Goal: Transaction & Acquisition: Purchase product/service

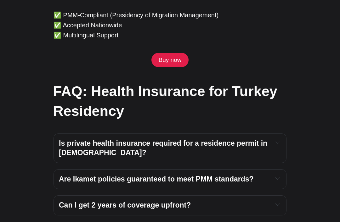
scroll to position [2069, 0]
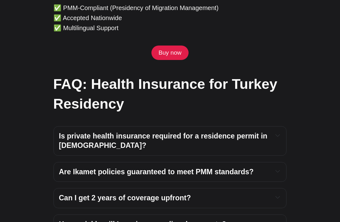
click at [267, 132] on h4 "Is private health insurance required for a residence permit in [DEMOGRAPHIC_DAT…" at bounding box center [163, 141] width 209 height 19
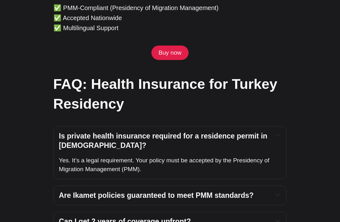
click at [274, 132] on div "Is private health insurance required for a residence permit in [DEMOGRAPHIC_DAT…" at bounding box center [170, 141] width 222 height 19
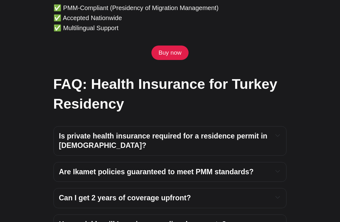
click at [275, 169] on icon "Expand toggle to read content" at bounding box center [277, 171] width 4 height 4
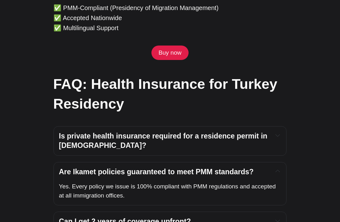
click at [277, 168] on button "Expand toggle to read content" at bounding box center [277, 172] width 7 height 8
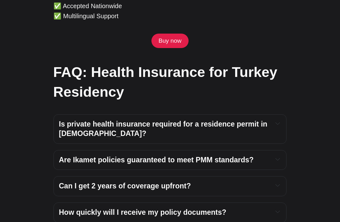
scroll to position [2081, 0]
click at [266, 182] on h4 "Can I get 2 years of coverage upfront?" at bounding box center [163, 186] width 209 height 9
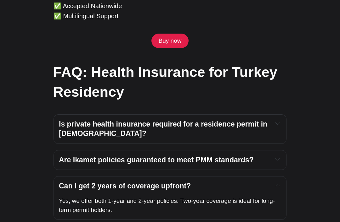
click at [278, 183] on icon "Expand toggle to read content" at bounding box center [277, 185] width 4 height 4
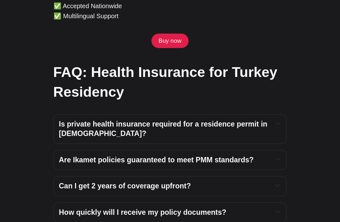
click at [269, 208] on div "How quickly will I receive my policy documents?" at bounding box center [170, 212] width 222 height 9
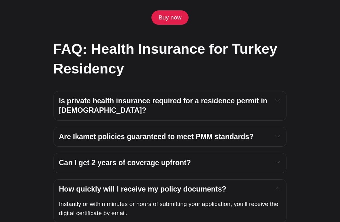
scroll to position [2104, 0]
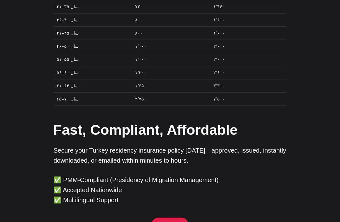
scroll to position [1897, 0]
click at [172, 218] on link "Buy now" at bounding box center [169, 225] width 37 height 14
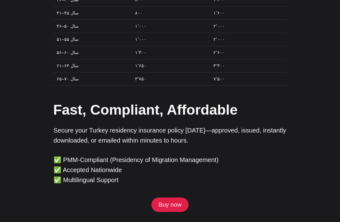
click at [168, 198] on link "Buy now" at bounding box center [169, 205] width 37 height 14
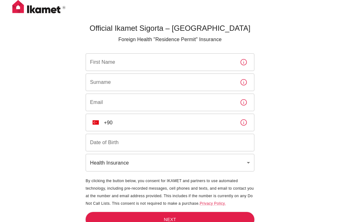
click at [211, 57] on input "First Name" at bounding box center [160, 62] width 149 height 18
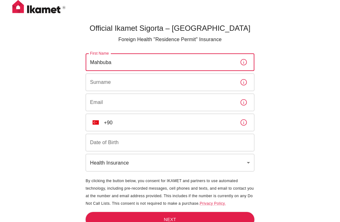
type input "Mahbuba"
click at [120, 84] on input "Surname" at bounding box center [160, 83] width 149 height 18
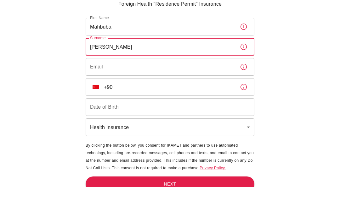
type input "Megel"
click at [177, 94] on input "Email" at bounding box center [160, 103] width 149 height 18
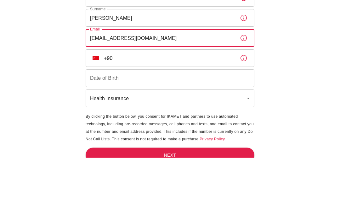
type input "mahbubamegel4@gmail.com"
click at [156, 114] on input "+90" at bounding box center [169, 123] width 131 height 18
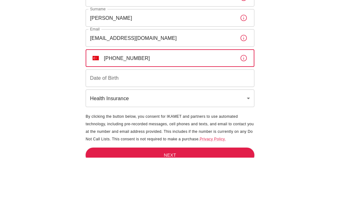
type input "+90 535 458 74 16"
click at [166, 134] on input "Date of Birth" at bounding box center [170, 143] width 169 height 18
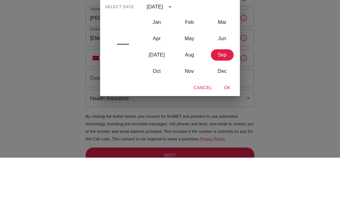
scroll to position [41, 0]
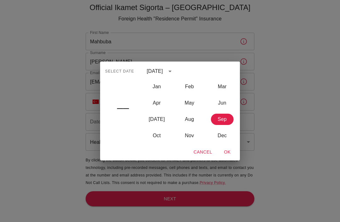
click at [278, 104] on div "Select date –– September 2025 Jan Feb Mar Apr May Jun Jul Aug Sep Oct Nov Dec C…" at bounding box center [170, 111] width 340 height 222
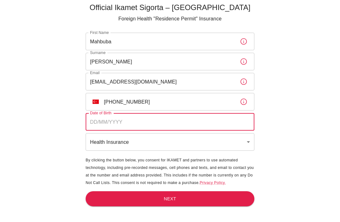
click at [201, 93] on input "+90 535 458 74 16" at bounding box center [169, 102] width 131 height 18
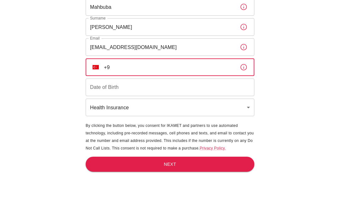
type input "+"
click at [145, 93] on input "+90 535 458 74 16" at bounding box center [169, 102] width 131 height 18
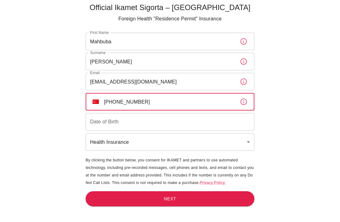
type input "+90 535 458 74 16"
click at [146, 113] on input "Date of Birth" at bounding box center [170, 122] width 169 height 18
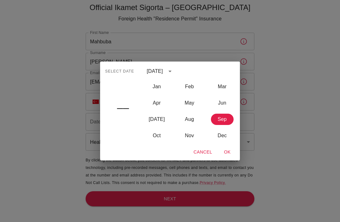
click at [226, 150] on button "OK" at bounding box center [227, 153] width 20 height 12
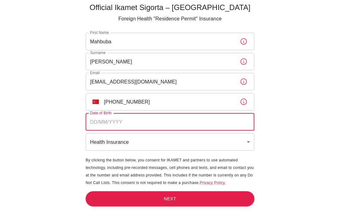
click at [162, 113] on input "Date of Birth" at bounding box center [170, 122] width 169 height 18
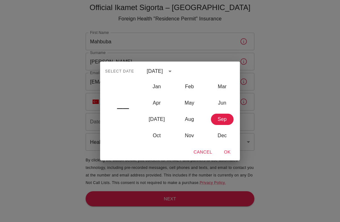
click at [223, 121] on button "Sep" at bounding box center [222, 119] width 23 height 11
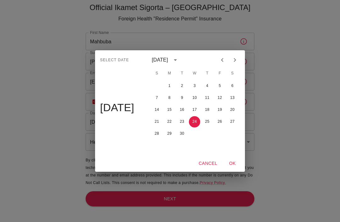
click at [241, 164] on button "OK" at bounding box center [232, 164] width 20 height 12
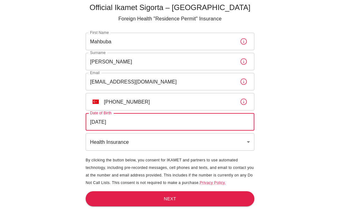
click at [241, 163] on button "OK" at bounding box center [232, 164] width 20 height 12
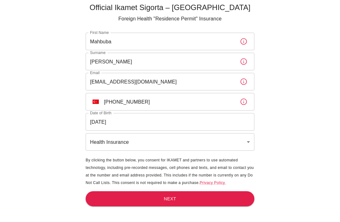
click at [224, 113] on input "24/09/2025" at bounding box center [170, 122] width 169 height 18
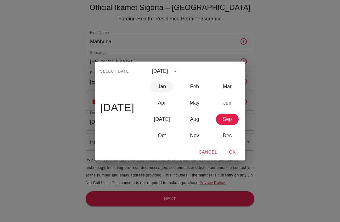
click at [166, 88] on button "Jan" at bounding box center [161, 86] width 23 height 11
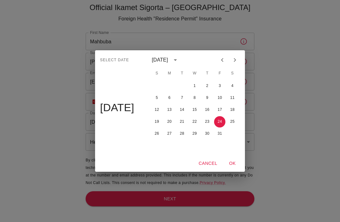
click at [168, 63] on div "January 2025" at bounding box center [160, 60] width 16 height 8
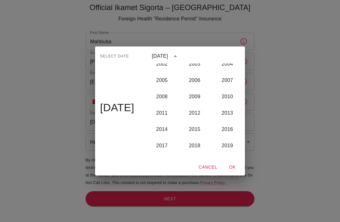
scroll to position [560, 0]
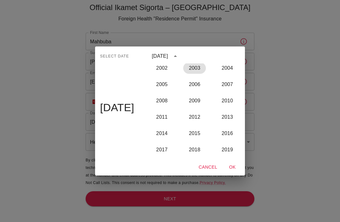
click at [194, 71] on button "2003" at bounding box center [194, 68] width 23 height 11
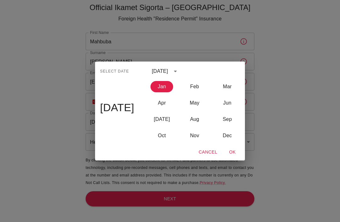
click at [163, 88] on button "Jan" at bounding box center [161, 86] width 23 height 11
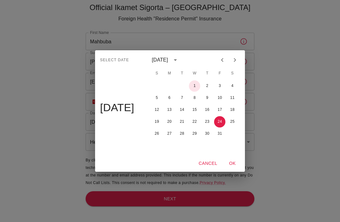
click at [195, 87] on button "1" at bounding box center [194, 86] width 11 height 11
type input "01/01/2003"
click at [230, 160] on button "OK" at bounding box center [232, 164] width 20 height 12
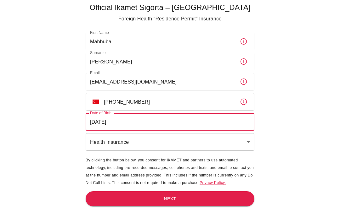
click at [243, 123] on body "Official Ikamet Sigorta – Turkey Foreign Health "Residence Permit" Insurance Fi…" at bounding box center [170, 100] width 340 height 243
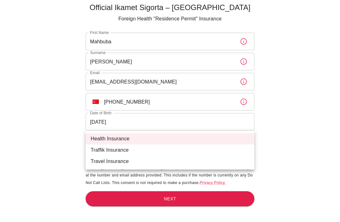
click at [277, 153] on div at bounding box center [170, 111] width 340 height 222
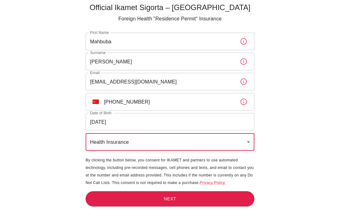
click at [187, 192] on button "Next" at bounding box center [170, 199] width 169 height 15
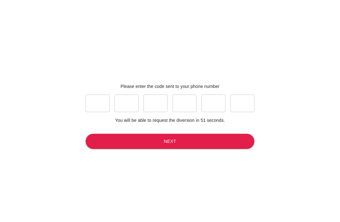
scroll to position [16, 0]
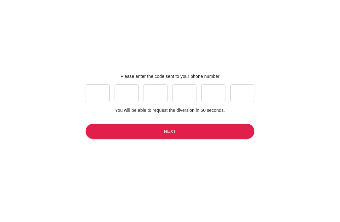
click at [96, 99] on input "text" at bounding box center [98, 94] width 24 height 18
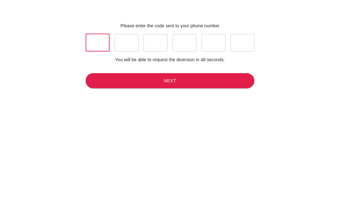
type input "0"
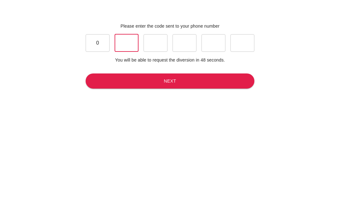
type input "3"
type input "7"
type input "6"
type input "0"
type input "9"
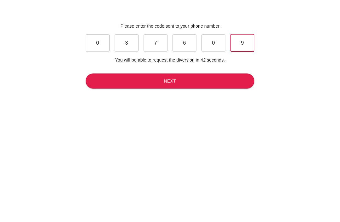
click at [209, 124] on button "Next" at bounding box center [170, 131] width 169 height 15
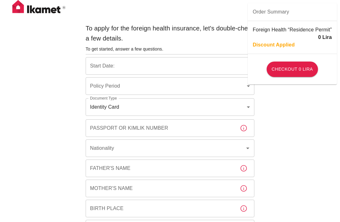
type input "b7343ef8-d55e-4554-96a8-76e30347e985"
type input "24/09/2025"
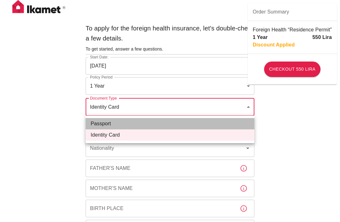
click at [154, 120] on li "Passport" at bounding box center [170, 123] width 169 height 11
type input "passport"
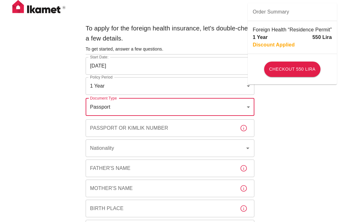
click at [168, 132] on input "Passport or Kimlik Number" at bounding box center [160, 129] width 149 height 18
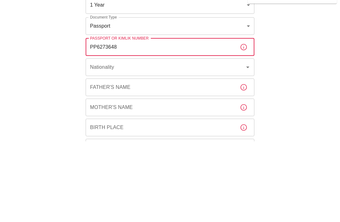
type input "PP6273648"
click at [192, 143] on input "Nationality" at bounding box center [160, 149] width 145 height 12
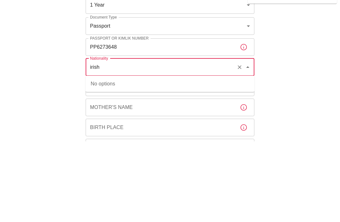
click at [191, 157] on div "No options" at bounding box center [170, 165] width 169 height 16
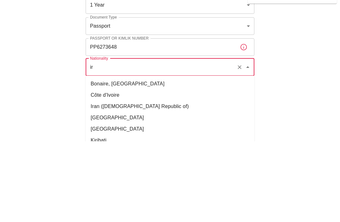
type input "i"
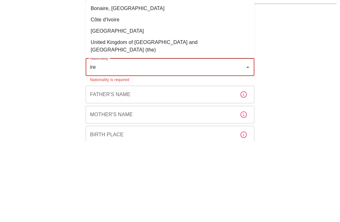
click at [112, 107] on li "Ireland" at bounding box center [170, 112] width 169 height 11
type input "Ireland"
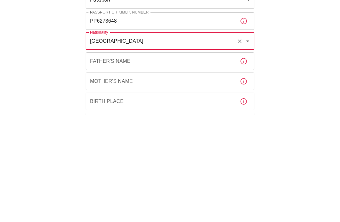
click at [148, 160] on input "Father's Name" at bounding box center [160, 169] width 149 height 18
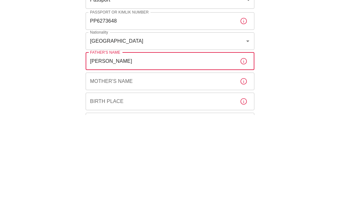
type input "Hassan Megel"
click at [184, 180] on input "Mother's Name" at bounding box center [160, 189] width 149 height 18
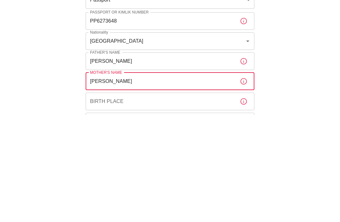
type input "Mercia Megel"
click at [180, 200] on input "Birth Place" at bounding box center [160, 209] width 149 height 18
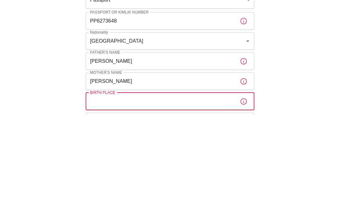
scroll to position [23, 0]
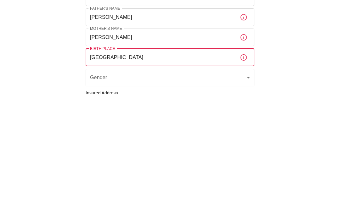
type input "South Africa"
click at [144, 84] on body "To apply for the foreign health insurance, let's double-check a few details. To…" at bounding box center [170, 221] width 340 height 488
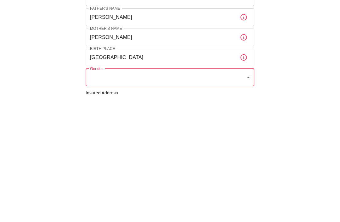
scroll to position [152, 0]
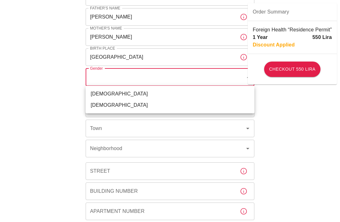
click at [107, 110] on li "Female" at bounding box center [170, 105] width 169 height 11
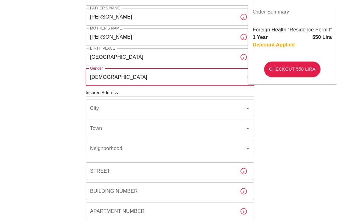
type input "female"
click at [120, 111] on input "City" at bounding box center [160, 109] width 145 height 12
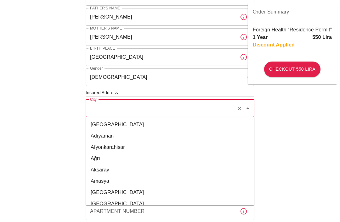
scroll to position [151, 0]
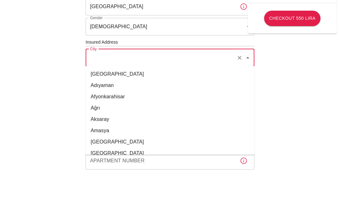
click at [291, 60] on div "To apply for the foreign health insurance, let's double-check a few details. To…" at bounding box center [170, 93] width 340 height 488
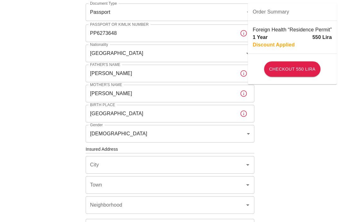
scroll to position [93, 0]
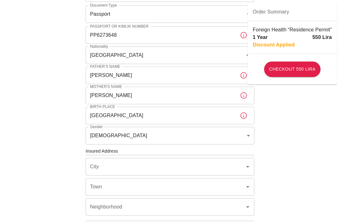
click at [48, 102] on div "To apply for the foreign health insurance, let's double-check a few details. To…" at bounding box center [170, 151] width 340 height 488
click at [297, 136] on div "To apply for the foreign health insurance, let's double-check a few details. To…" at bounding box center [170, 151] width 340 height 488
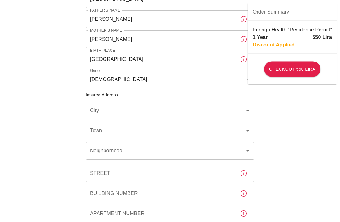
scroll to position [149, 0]
click at [136, 214] on div "Apartment Number Apartment Number" at bounding box center [170, 214] width 169 height 18
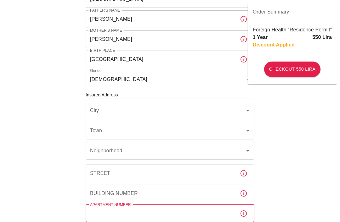
scroll to position [197, 0]
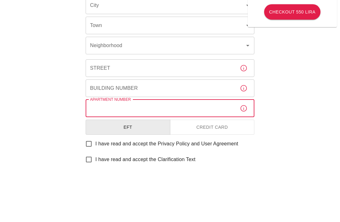
click at [332, 85] on div "To apply for the foreign health insurance, let's double-check a few details. To…" at bounding box center [170, 47] width 340 height 488
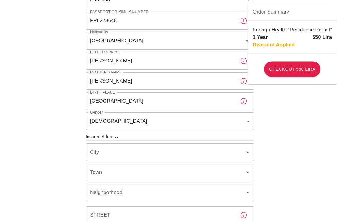
scroll to position [104, 0]
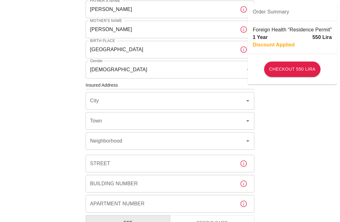
click at [91, 97] on div "City City" at bounding box center [170, 101] width 169 height 18
click at [91, 97] on label "City" at bounding box center [94, 100] width 9 height 7
click at [91, 97] on input "City" at bounding box center [160, 101] width 145 height 12
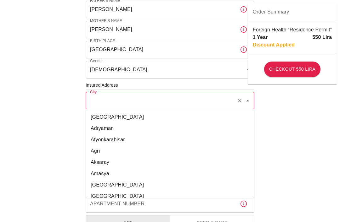
scroll to position [159, 0]
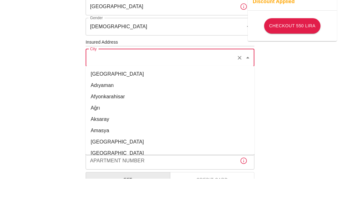
click at [67, 57] on div "To apply for the foreign health insurance, let's double-check a few details. To…" at bounding box center [170, 85] width 340 height 488
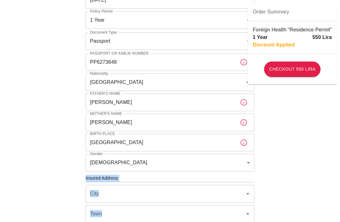
scroll to position [73, 0]
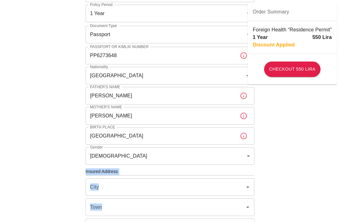
click at [39, 204] on div "To apply for the foreign health insurance, let's double-check a few details. To…" at bounding box center [170, 171] width 340 height 488
click at [105, 187] on input "City" at bounding box center [160, 188] width 145 height 12
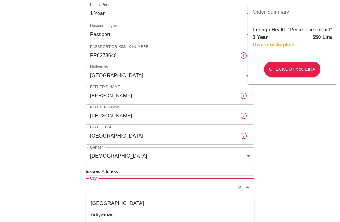
scroll to position [74, 0]
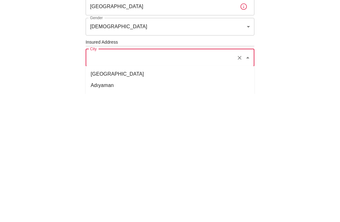
paste input "İstanbul"
click at [117, 197] on li "İstanbul" at bounding box center [170, 202] width 169 height 11
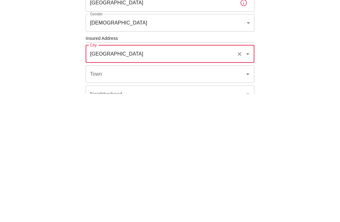
scroll to position [78, 0]
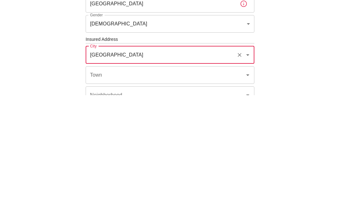
type input "İstanbul"
click at [122, 197] on input "Town" at bounding box center [160, 203] width 145 height 12
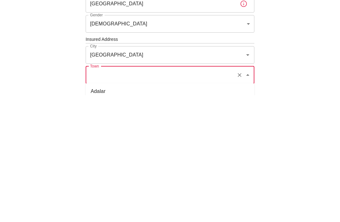
click at [307, 81] on div "To apply for the foreign health insurance, let's double-check a few details. To…" at bounding box center [170, 166] width 340 height 488
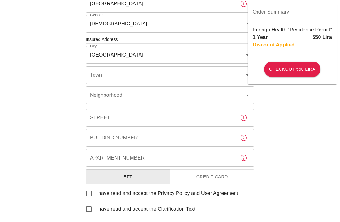
click at [43, 45] on div "To apply for the foreign health insurance, let's double-check a few details. To…" at bounding box center [170, 39] width 340 height 488
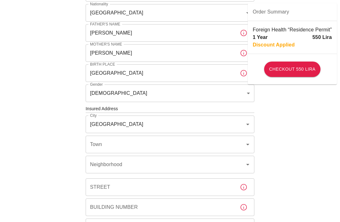
scroll to position [136, 0]
click at [102, 143] on div "Town Town" at bounding box center [170, 145] width 169 height 18
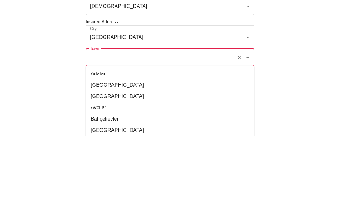
paste input "Beyoğlu"
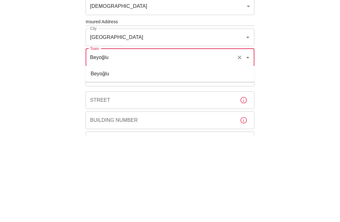
click at [122, 155] on li "Beyoğlu" at bounding box center [170, 160] width 169 height 11
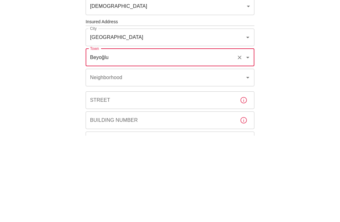
type input "Beyoğlu"
click at [134, 159] on input "Neighborhood" at bounding box center [160, 165] width 145 height 12
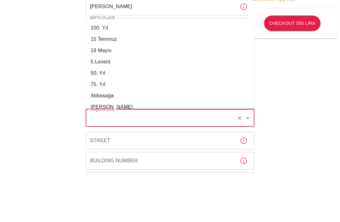
click at [41, 71] on div "To apply for the foreign health insurance, let's double-check a few details. To…" at bounding box center [170, 108] width 340 height 488
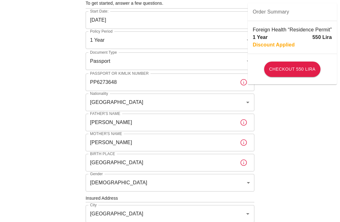
scroll to position [14, 0]
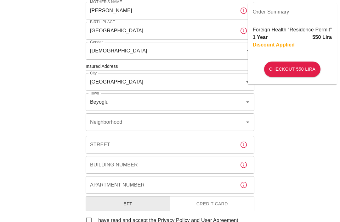
click at [111, 124] on div "Neighborhood Neighborhood" at bounding box center [170, 123] width 169 height 18
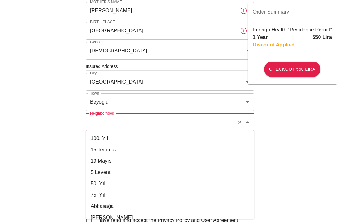
click at [111, 188] on li "50. Yıl" at bounding box center [170, 183] width 169 height 11
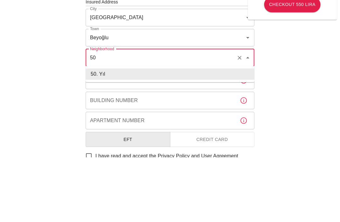
type input "5"
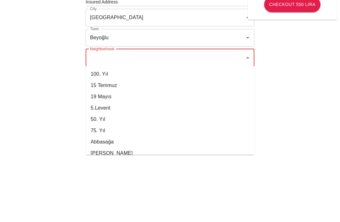
paste input "Kuloğlu"
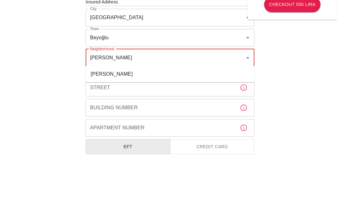
click at [106, 133] on li "Kuloğlu" at bounding box center [170, 138] width 169 height 11
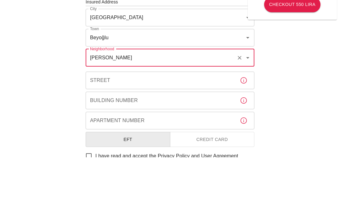
type input "Kuloğlu"
click at [106, 137] on div "Street Street" at bounding box center [170, 146] width 169 height 18
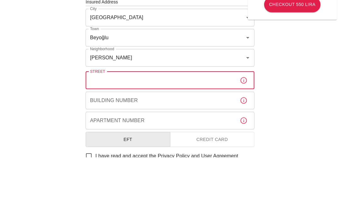
click at [39, 48] on div "To apply for the foreign health insurance, let's double-check a few details. To…" at bounding box center [170, 66] width 340 height 488
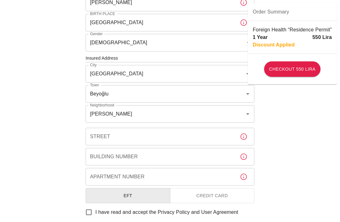
scroll to position [187, 0]
click at [112, 135] on input "Street" at bounding box center [160, 137] width 149 height 18
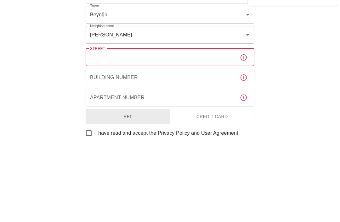
click at [100, 148] on input "Building Number" at bounding box center [160, 157] width 149 height 18
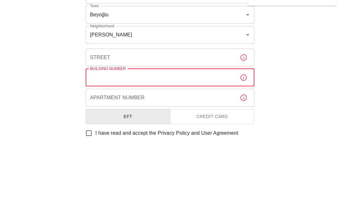
click at [104, 128] on div "Street Street" at bounding box center [170, 137] width 169 height 18
click at [104, 128] on input "Street" at bounding box center [160, 137] width 149 height 18
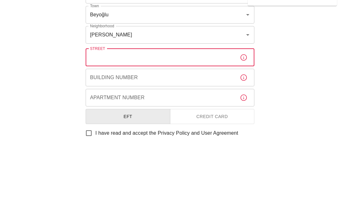
paste input "Güllabici Sokak"
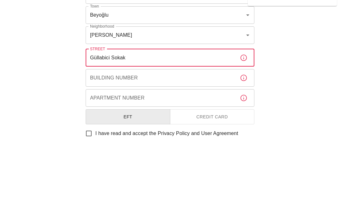
type input "Güllabici Sokak"
click at [121, 148] on div "Building Number Building Number" at bounding box center [170, 157] width 169 height 18
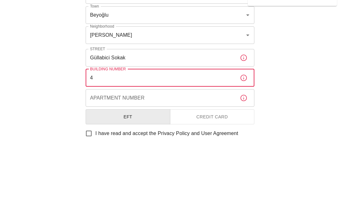
type input "4"
click at [114, 168] on div "Apartment Number Apartment Number" at bounding box center [170, 177] width 169 height 18
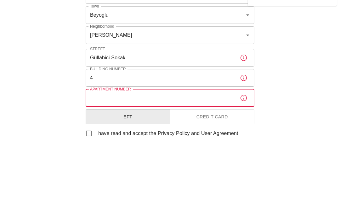
scroll to position [197, 0]
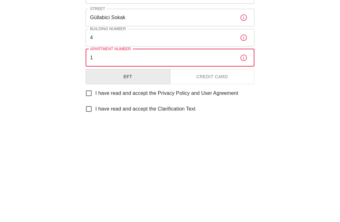
type input "1"
click at [296, 72] on div "To apply for the foreign health insurance, let's double-check a few details. To…" at bounding box center [170, 47] width 340 height 488
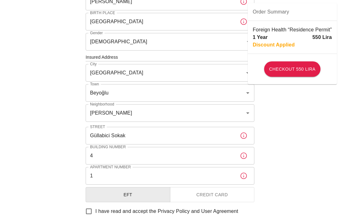
scroll to position [187, 0]
click at [126, 158] on input "4" at bounding box center [160, 157] width 149 height 18
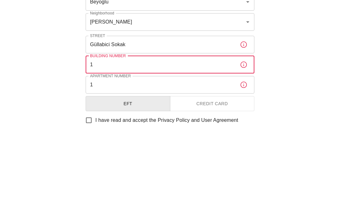
type input "1"
click at [109, 168] on input "1" at bounding box center [160, 177] width 149 height 18
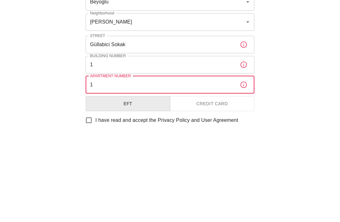
click at [293, 83] on div "To apply for the foreign health insurance, let's double-check a few details. To…" at bounding box center [170, 57] width 340 height 488
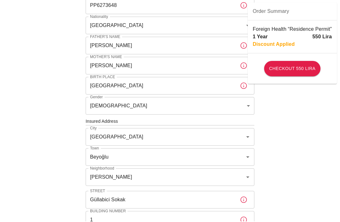
scroll to position [123, 0]
click at [246, 84] on icon "button" at bounding box center [243, 86] width 6 height 6
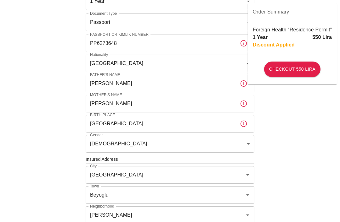
scroll to position [85, 0]
click at [245, 126] on icon "button" at bounding box center [244, 125] width 8 height 8
click at [240, 122] on icon "button" at bounding box center [244, 125] width 8 height 8
click at [243, 123] on icon "button" at bounding box center [244, 125] width 8 height 8
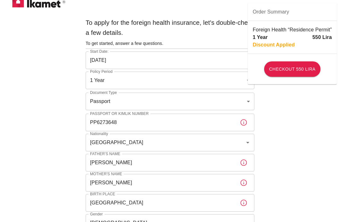
scroll to position [6, 0]
click at [239, 124] on button "button" at bounding box center [243, 122] width 13 height 13
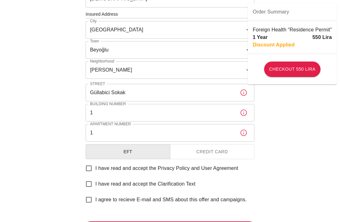
scroll to position [244, 0]
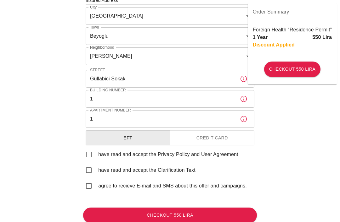
click at [88, 158] on input "I have read and accept the Privacy Policy and User Agreement" at bounding box center [88, 154] width 13 height 13
checkbox input "true"
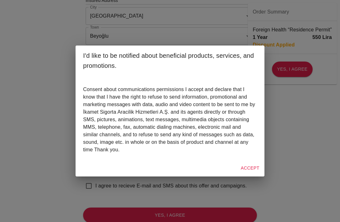
click at [87, 154] on p "Consent about communications permissions I accept and declare that I know that …" at bounding box center [170, 120] width 174 height 68
click at [248, 174] on button "Accept" at bounding box center [250, 169] width 24 height 12
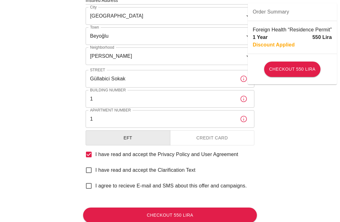
click at [88, 173] on input "I have read and accept the Clarification Text" at bounding box center [88, 170] width 13 height 13
checkbox input "true"
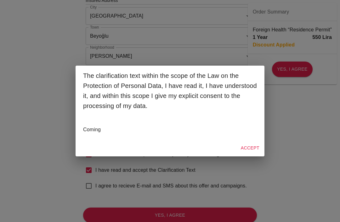
click at [254, 153] on button "Accept" at bounding box center [250, 149] width 24 height 12
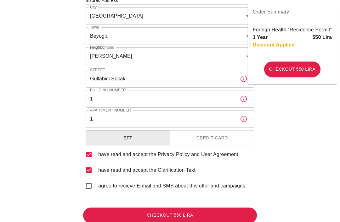
click at [93, 188] on input "I agree to recieve E-mail and SMS about this offer and campaigns." at bounding box center [88, 186] width 13 height 13
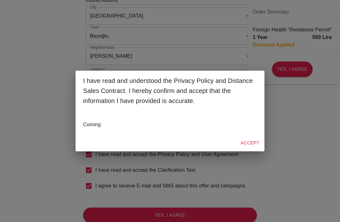
click at [93, 129] on p "Coming" at bounding box center [170, 125] width 174 height 8
click at [250, 149] on button "Accept" at bounding box center [250, 144] width 24 height 12
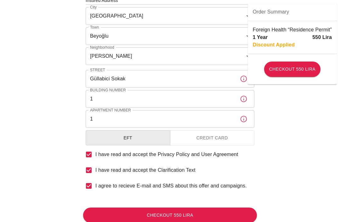
click at [90, 183] on input "I agree to recieve E-mail and SMS about this offer and campaigns." at bounding box center [88, 186] width 13 height 13
checkbox input "false"
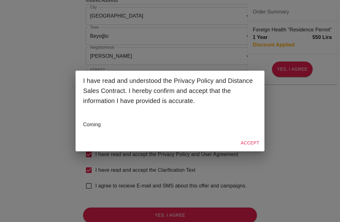
click at [306, 144] on div "I have read and understood the Privacy Policy and Distance Sales Contract. I he…" at bounding box center [170, 111] width 340 height 222
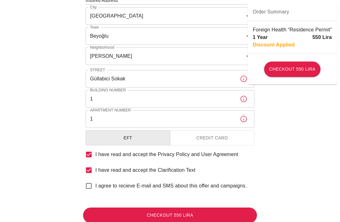
click at [181, 214] on button "Checkout 550 Lira" at bounding box center [170, 215] width 174 height 15
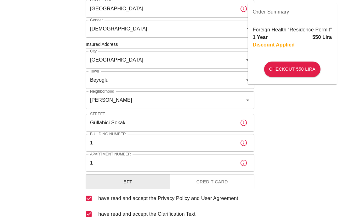
scroll to position [244, 0]
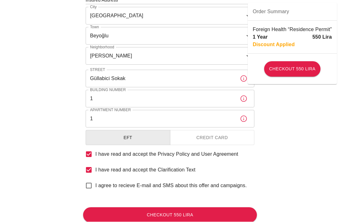
click at [208, 138] on button "Credit Card" at bounding box center [212, 138] width 85 height 15
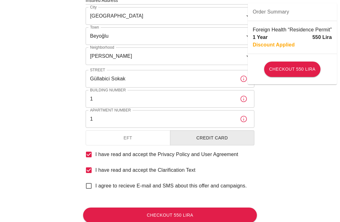
click at [165, 218] on button "Checkout 550 Lira" at bounding box center [170, 215] width 174 height 15
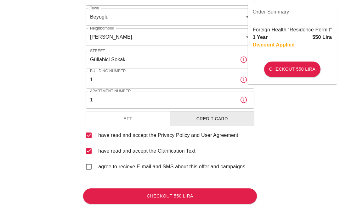
scroll to position [264, 0]
